Goal: Information Seeking & Learning: Find specific page/section

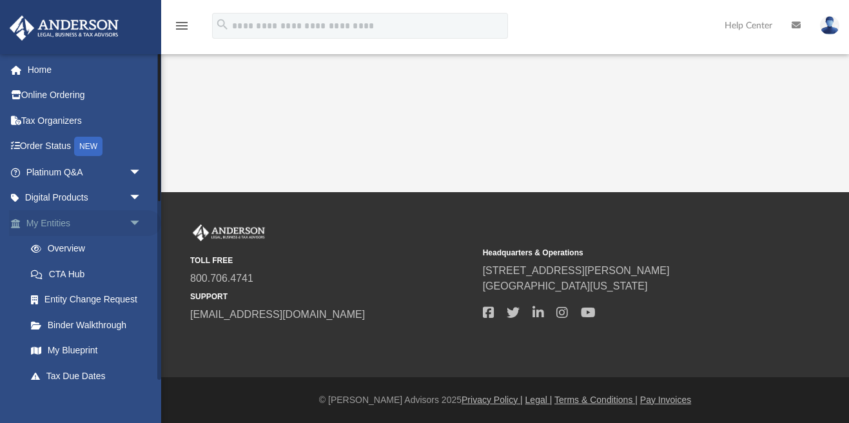
click at [66, 223] on link "My Entities arrow_drop_down" at bounding box center [85, 223] width 152 height 26
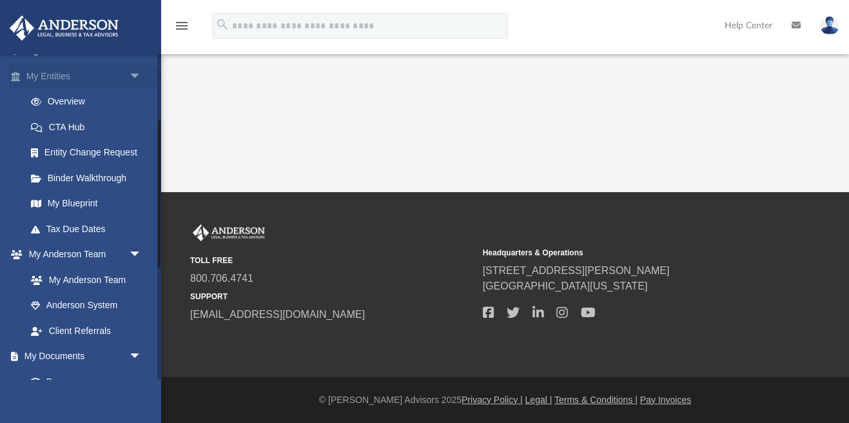
scroll to position [223, 0]
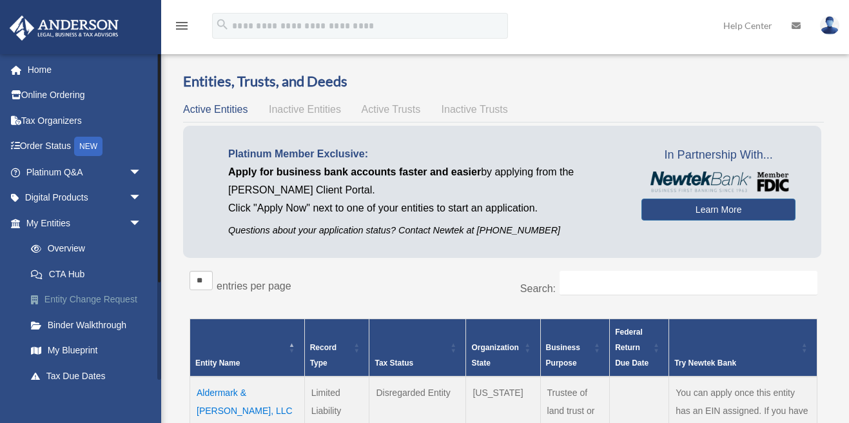
scroll to position [15, 0]
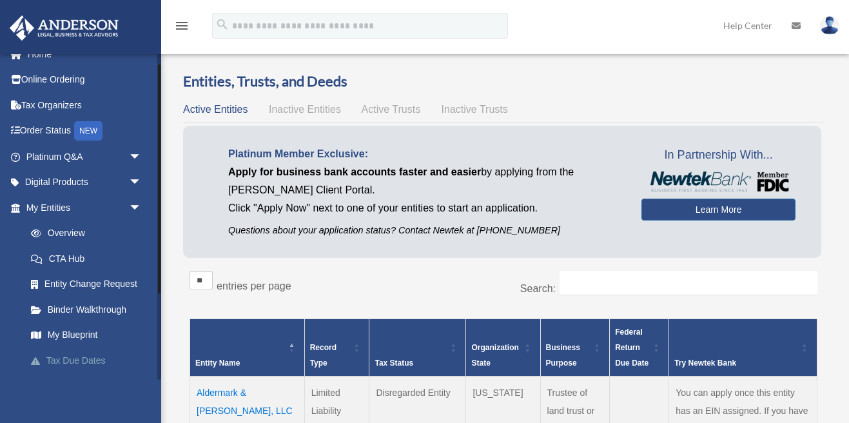
click at [78, 358] on link "Tax Due Dates" at bounding box center [89, 360] width 143 height 26
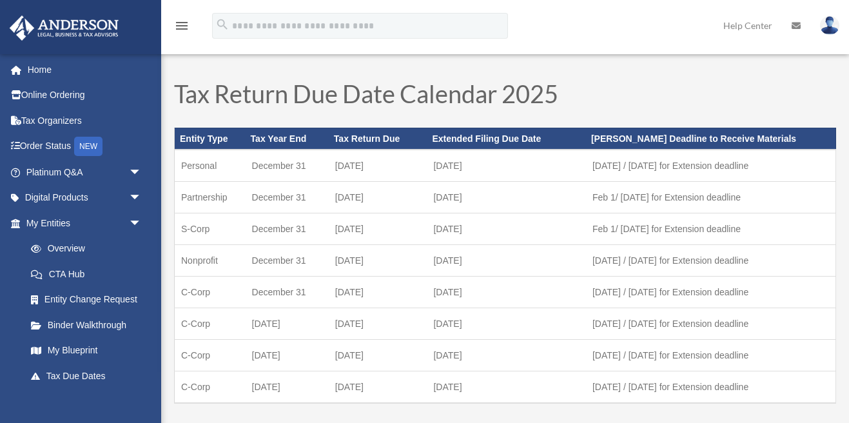
scroll to position [12, 0]
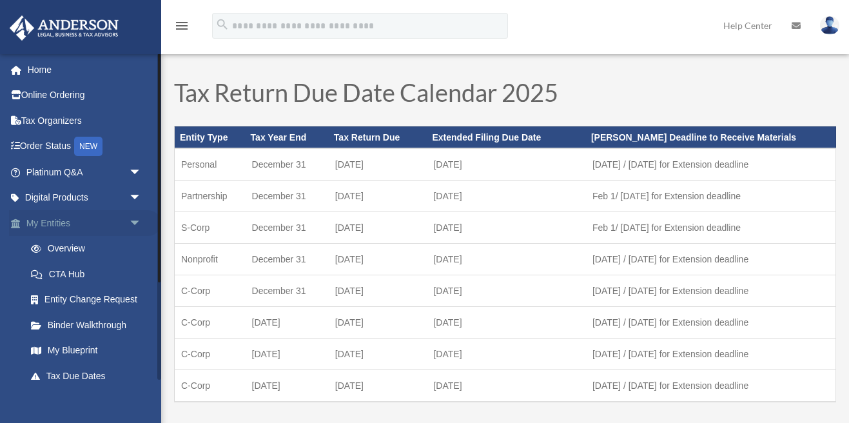
click at [57, 215] on link "My Entities arrow_drop_down" at bounding box center [85, 223] width 152 height 26
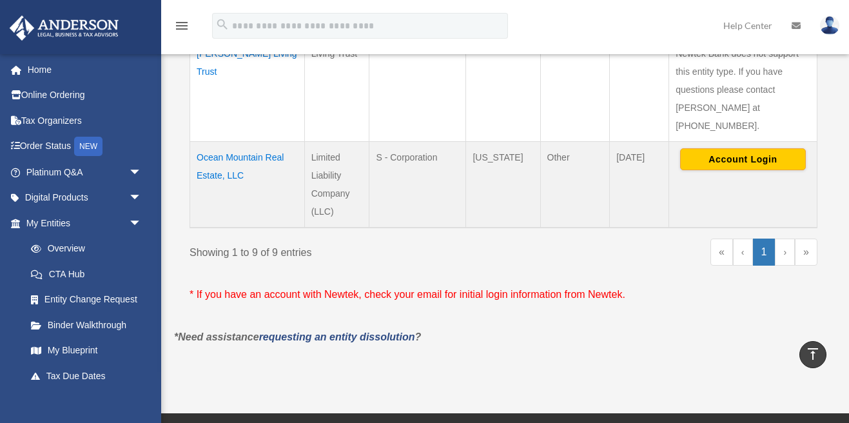
scroll to position [926, 0]
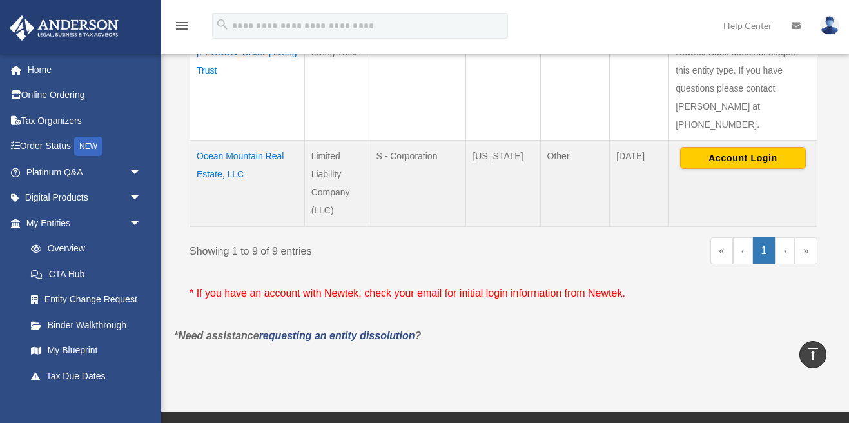
click at [224, 150] on td "Ocean Mountain Real Estate, LLC" at bounding box center [247, 183] width 115 height 86
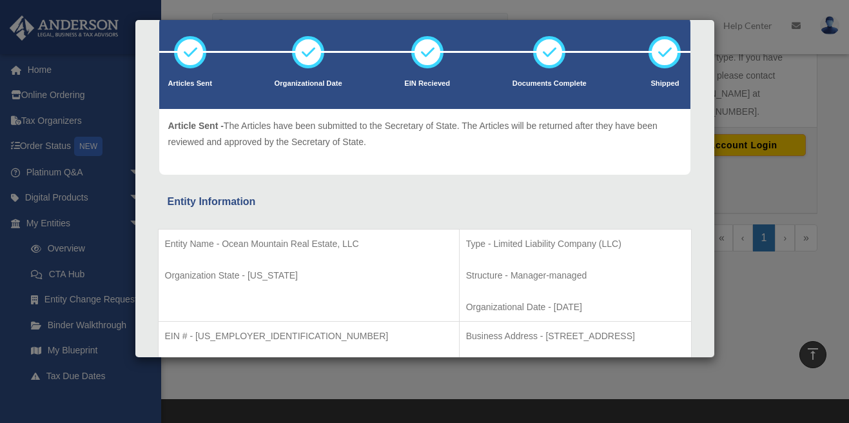
scroll to position [0, 0]
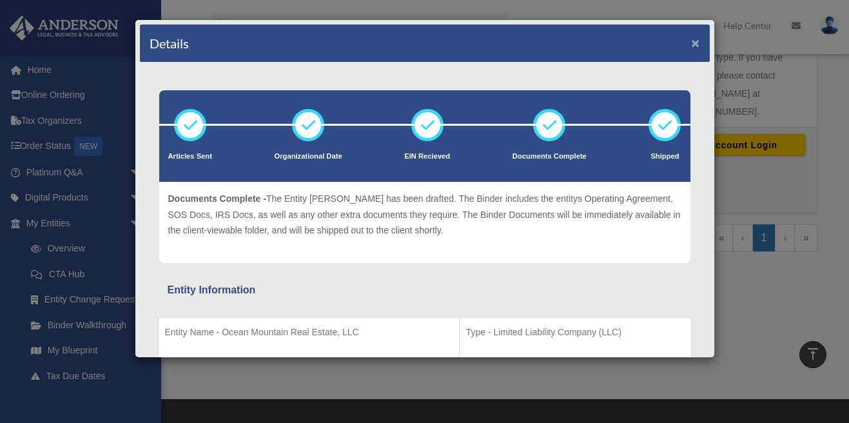
click at [695, 43] on button "×" at bounding box center [696, 43] width 8 height 14
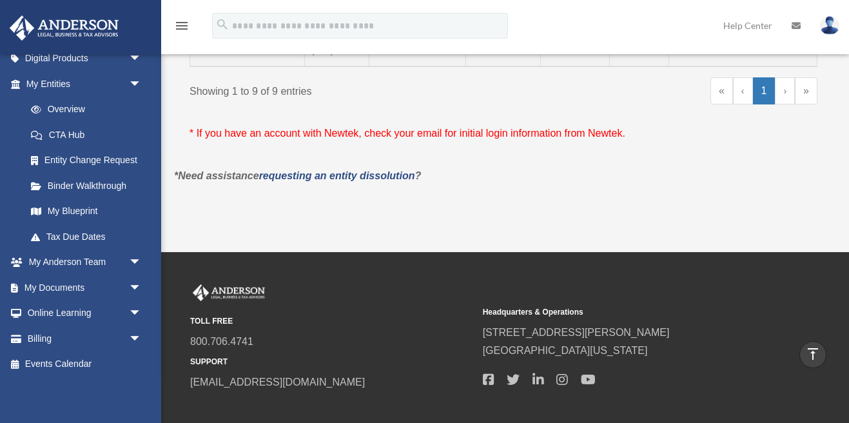
scroll to position [1088, 0]
